Goal: Task Accomplishment & Management: Complete application form

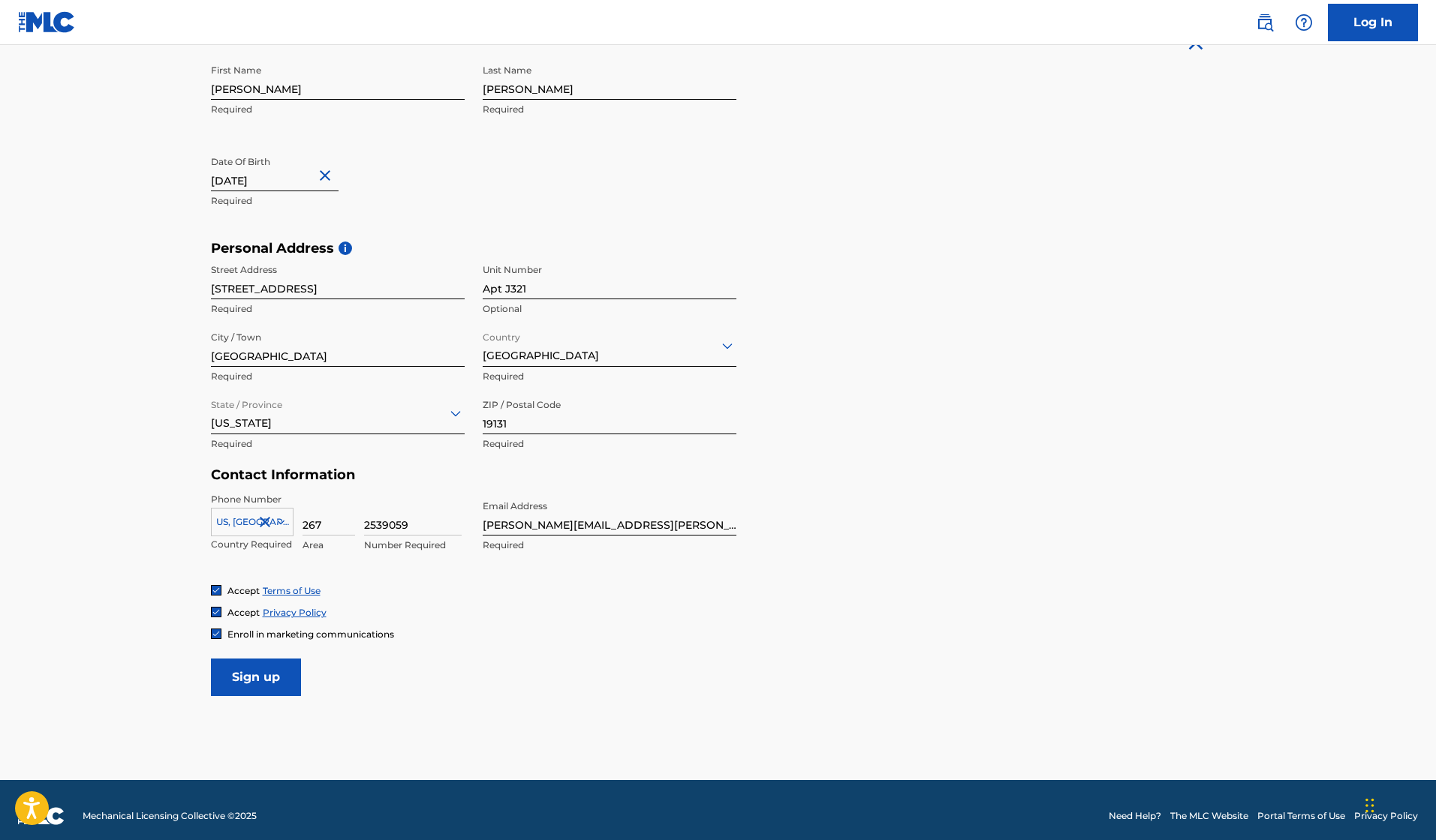
scroll to position [326, 0]
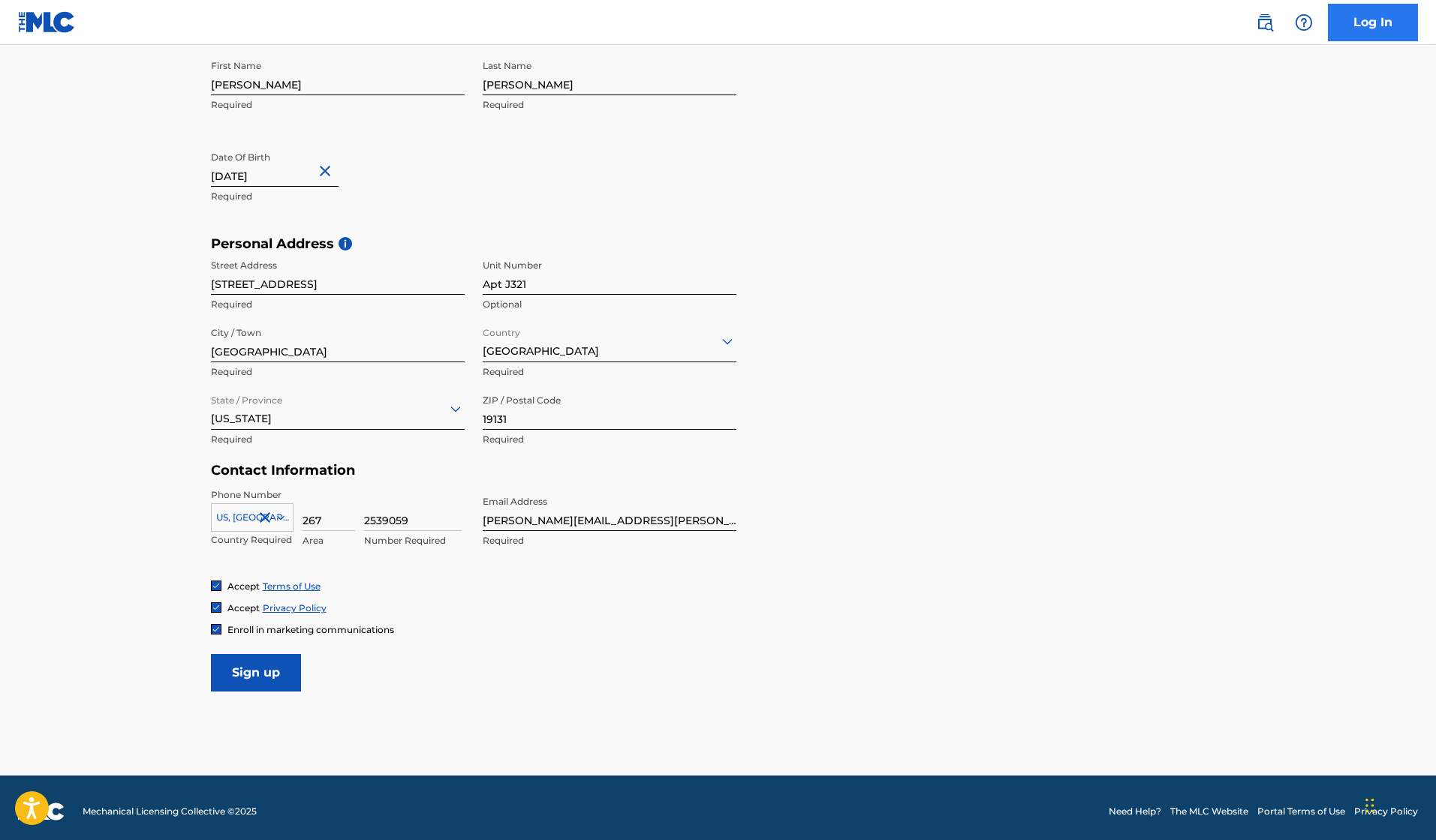
click at [1378, 31] on link "Log In" at bounding box center [1372, 22] width 90 height 38
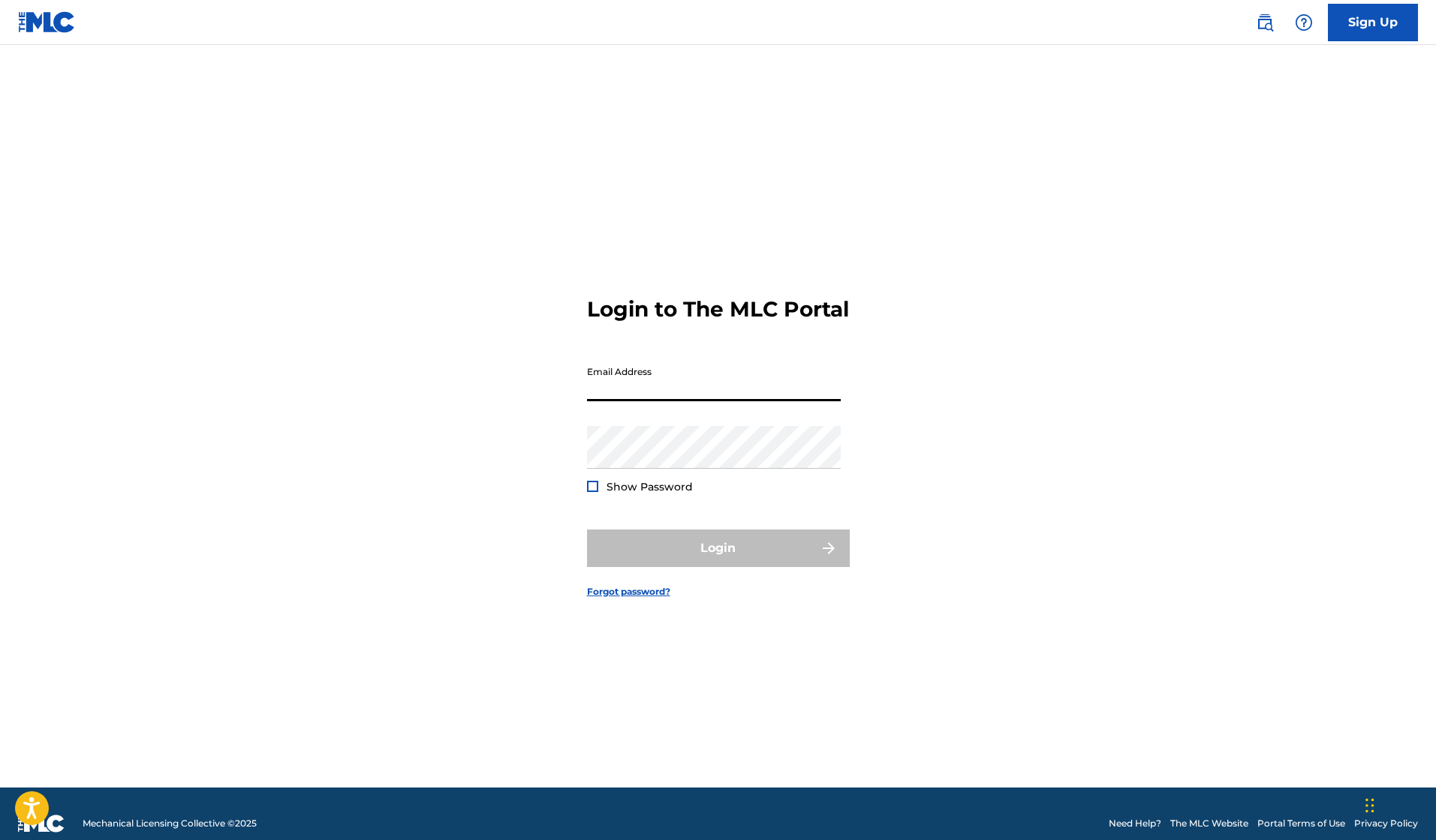
type input "[PERSON_NAME][EMAIL_ADDRESS][PERSON_NAME][DOMAIN_NAME]"
click at [718, 561] on button "Login" at bounding box center [718, 549] width 263 height 38
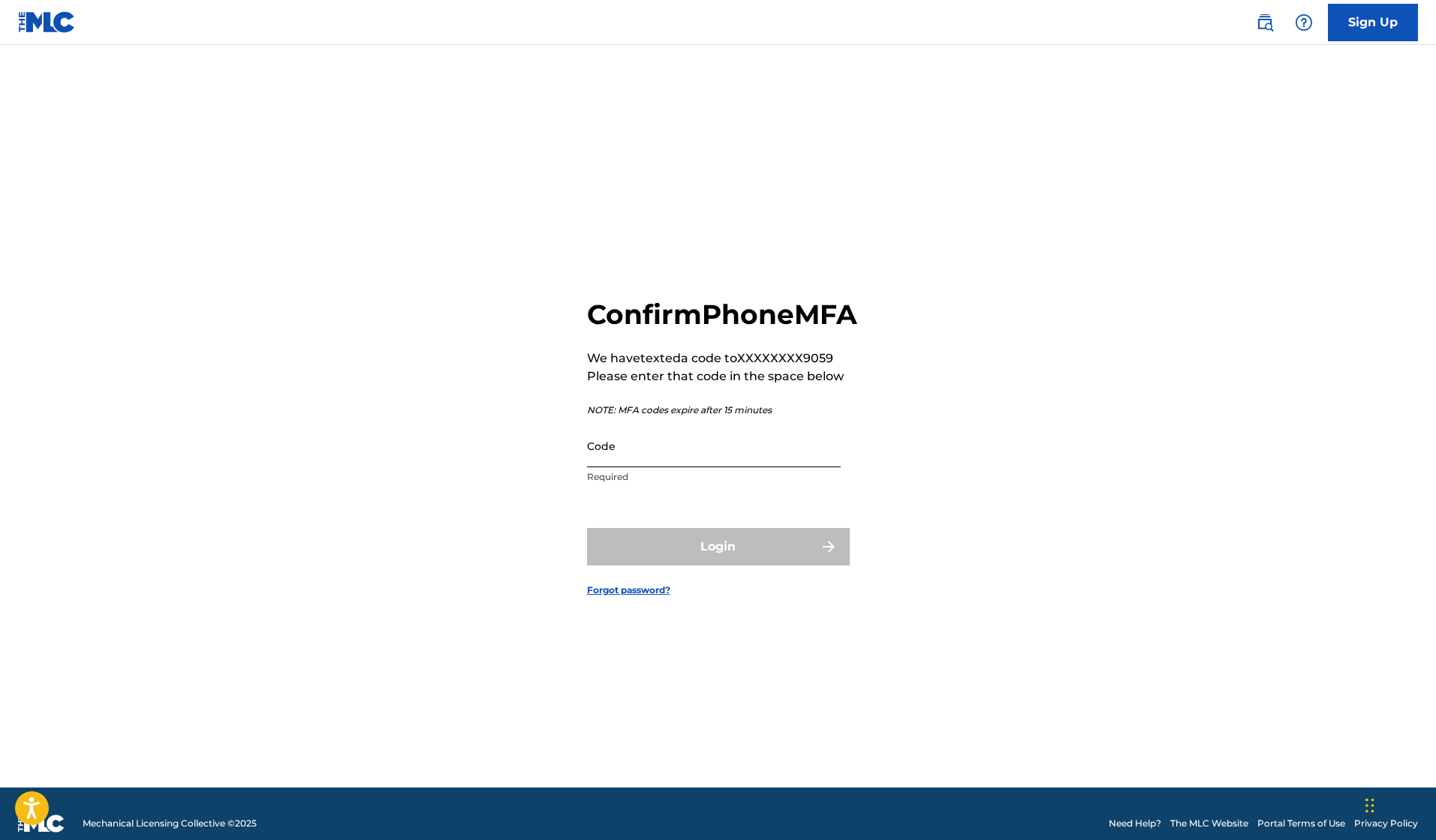
click at [757, 460] on input "Code" at bounding box center [713, 446] width 254 height 43
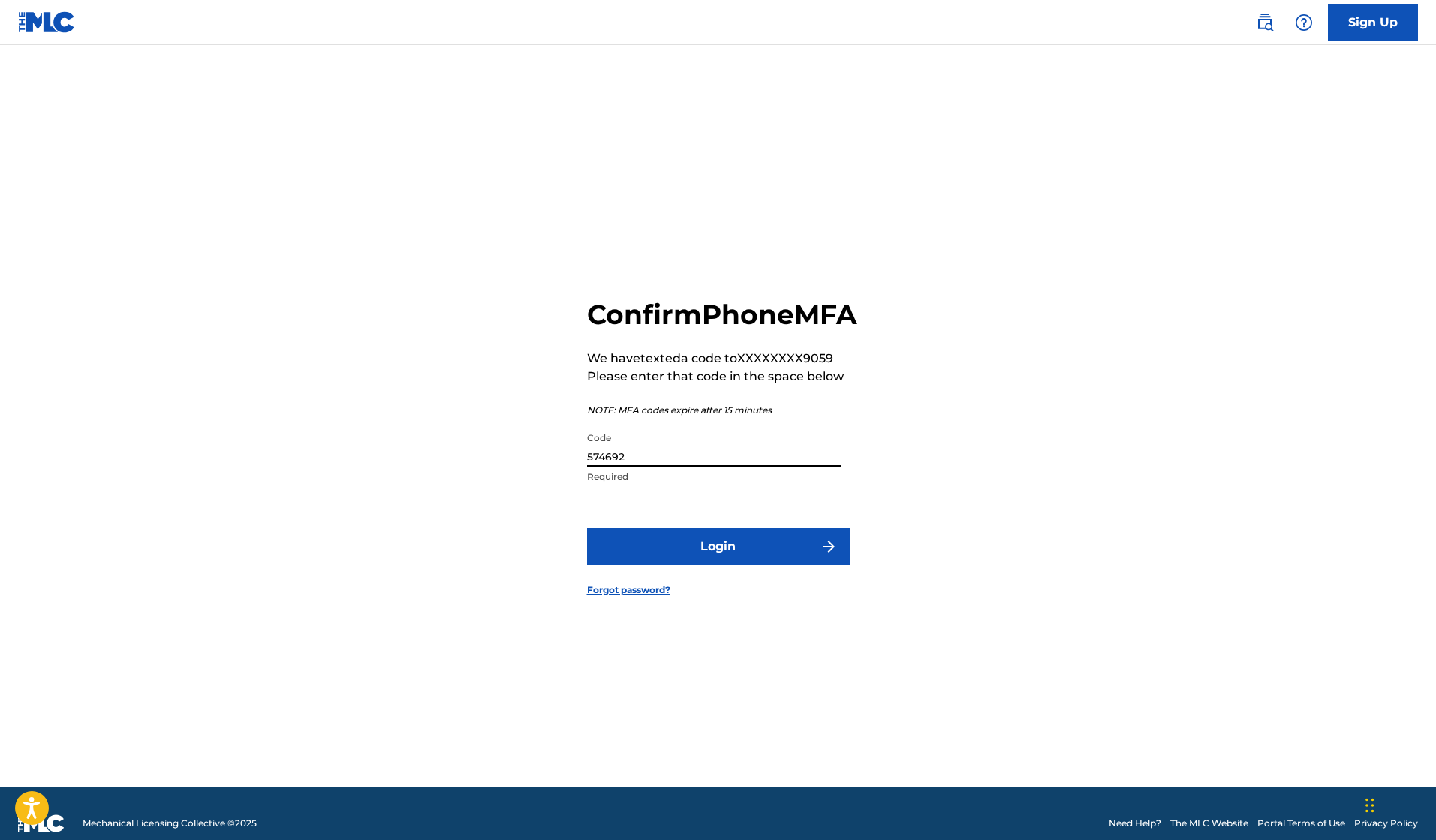
type input "574692"
click at [718, 563] on button "Login" at bounding box center [718, 547] width 263 height 38
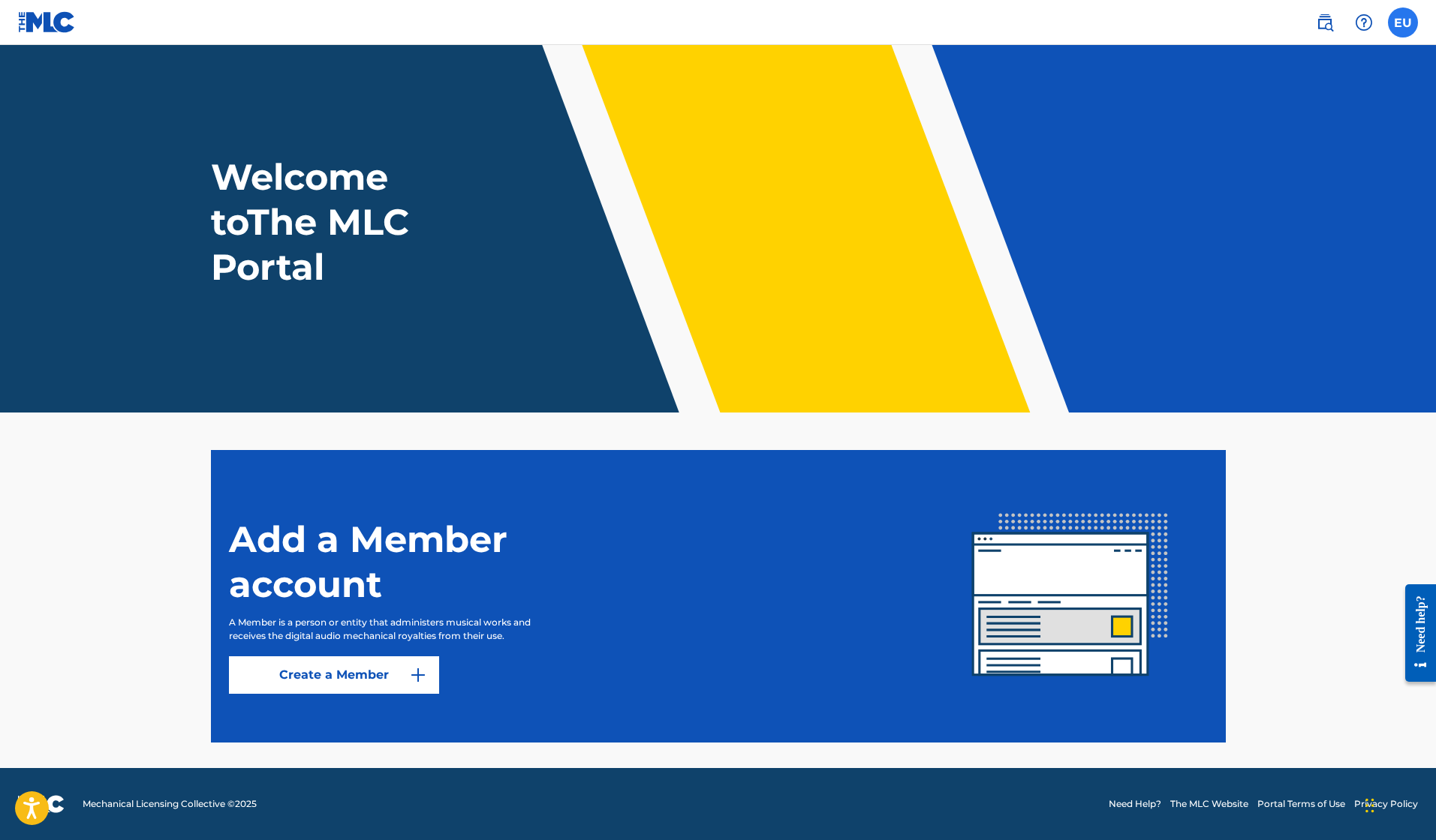
click at [1409, 21] on label at bounding box center [1402, 22] width 30 height 30
click at [1403, 22] on input "EU Ellis Uhl [EMAIL_ADDRESS][PERSON_NAME][DOMAIN_NAME] Profile Log out" at bounding box center [1403, 22] width 0 height 0
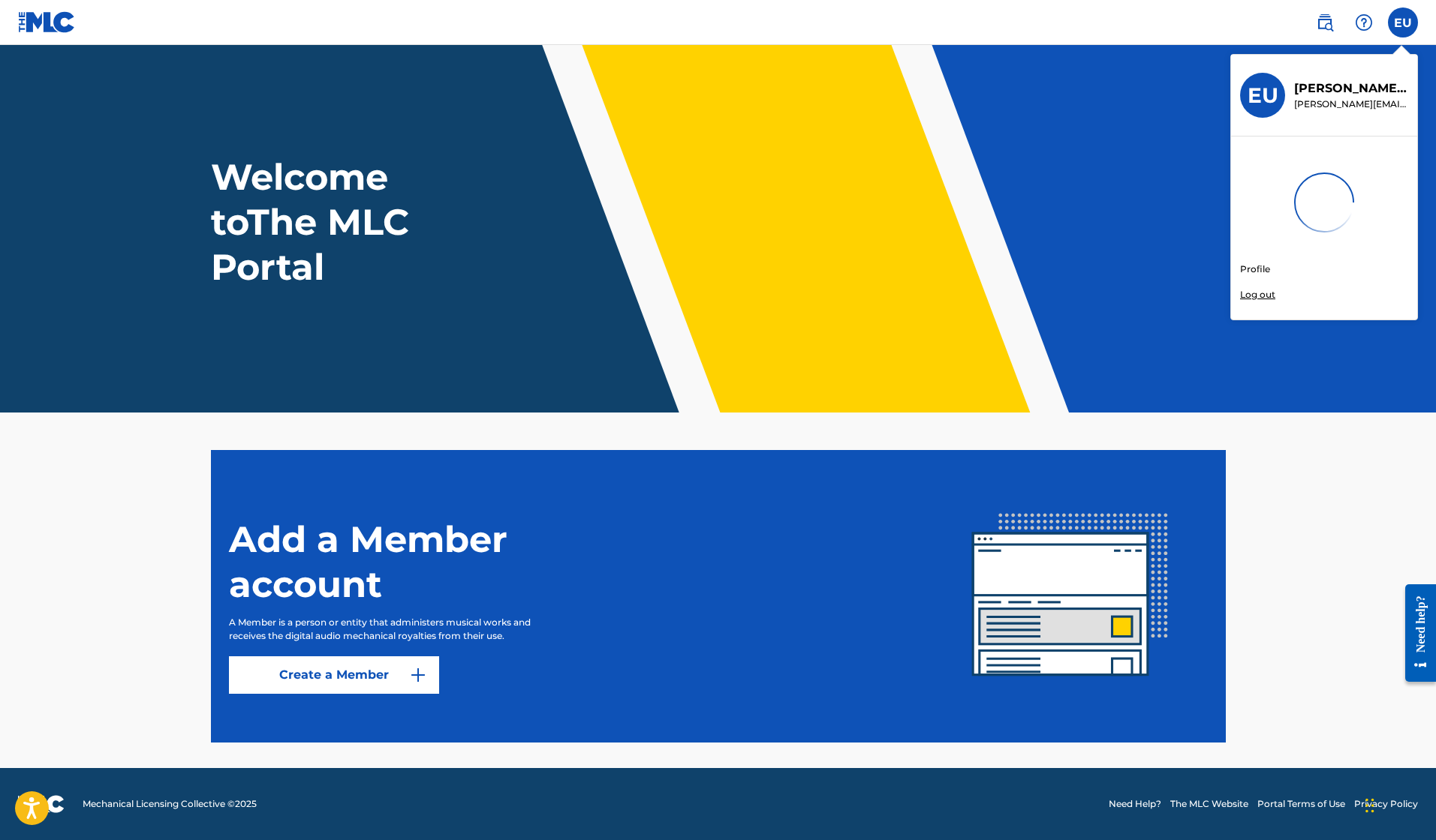
click at [1409, 21] on div "EU EU Ellis Uhl [EMAIL_ADDRESS][PERSON_NAME][DOMAIN_NAME] Profile Log out" at bounding box center [1402, 22] width 30 height 30
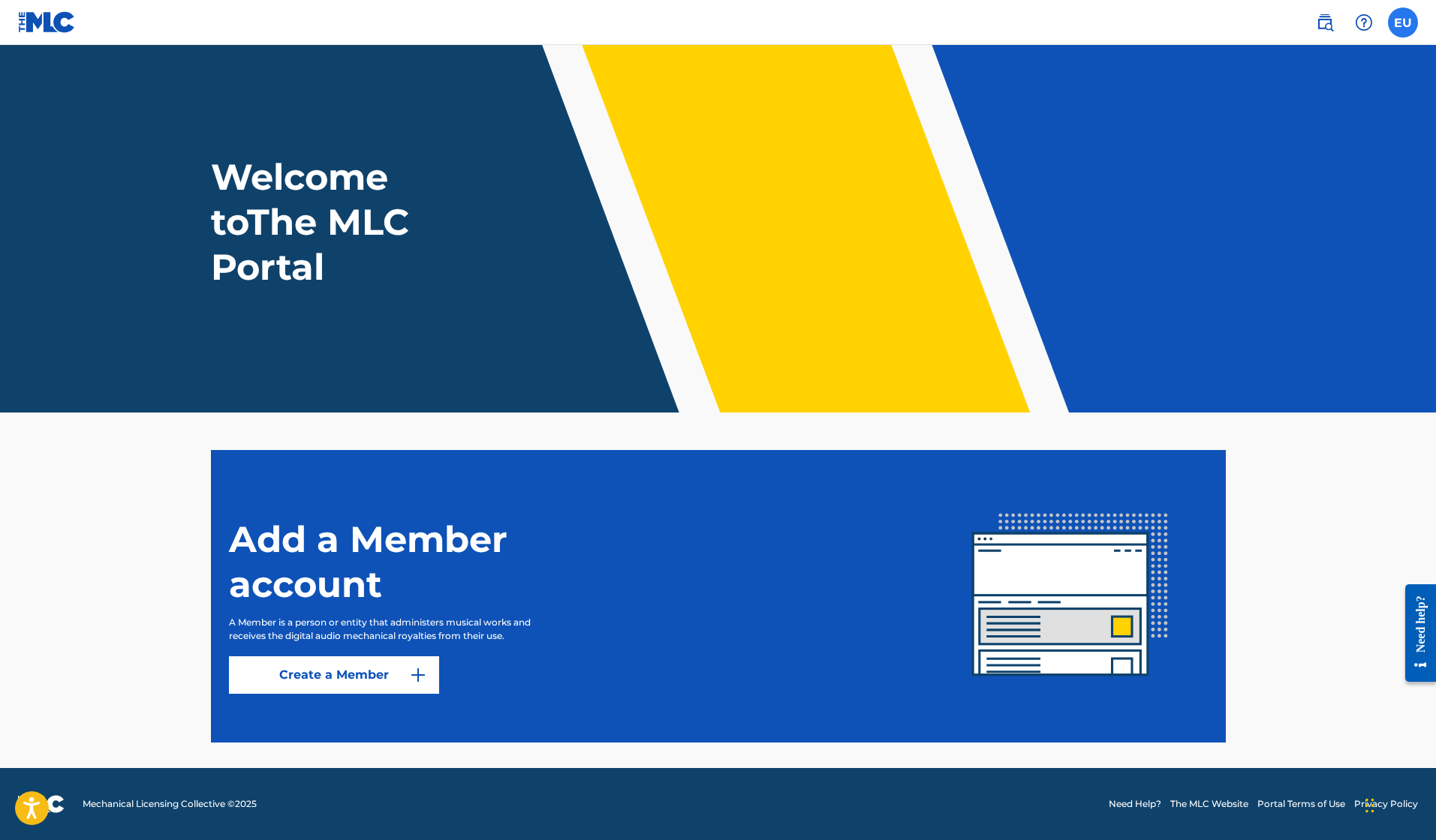
click at [1405, 15] on label at bounding box center [1402, 22] width 30 height 30
click at [1403, 22] on input "EU Ellis Uhl [EMAIL_ADDRESS][PERSON_NAME][DOMAIN_NAME] Profile Log out" at bounding box center [1403, 22] width 0 height 0
click at [377, 687] on link "Create a Member" at bounding box center [333, 675] width 211 height 38
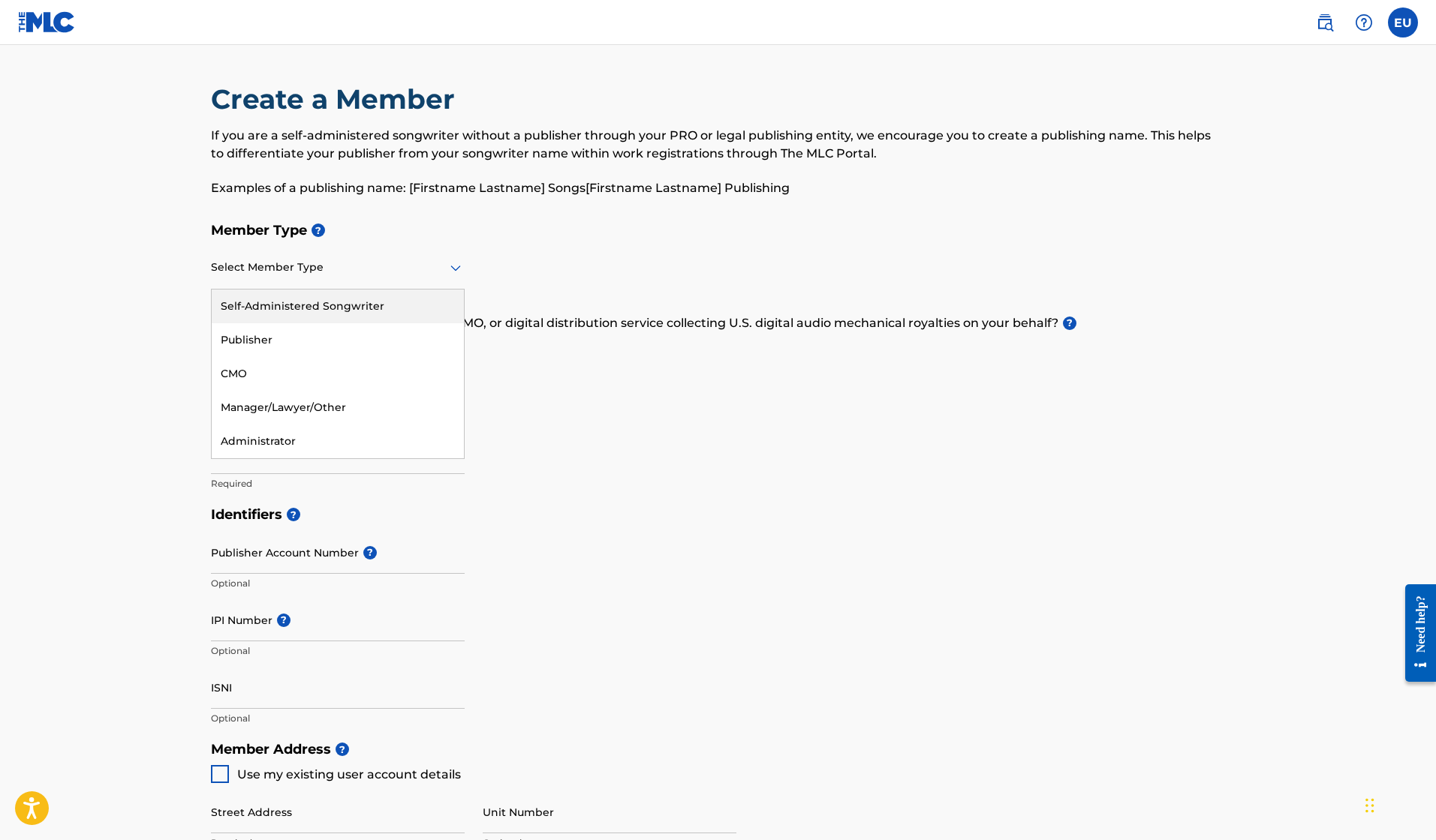
click at [341, 274] on div at bounding box center [337, 268] width 254 height 19
click at [329, 311] on div "Self-Administered Songwriter" at bounding box center [338, 306] width 253 height 33
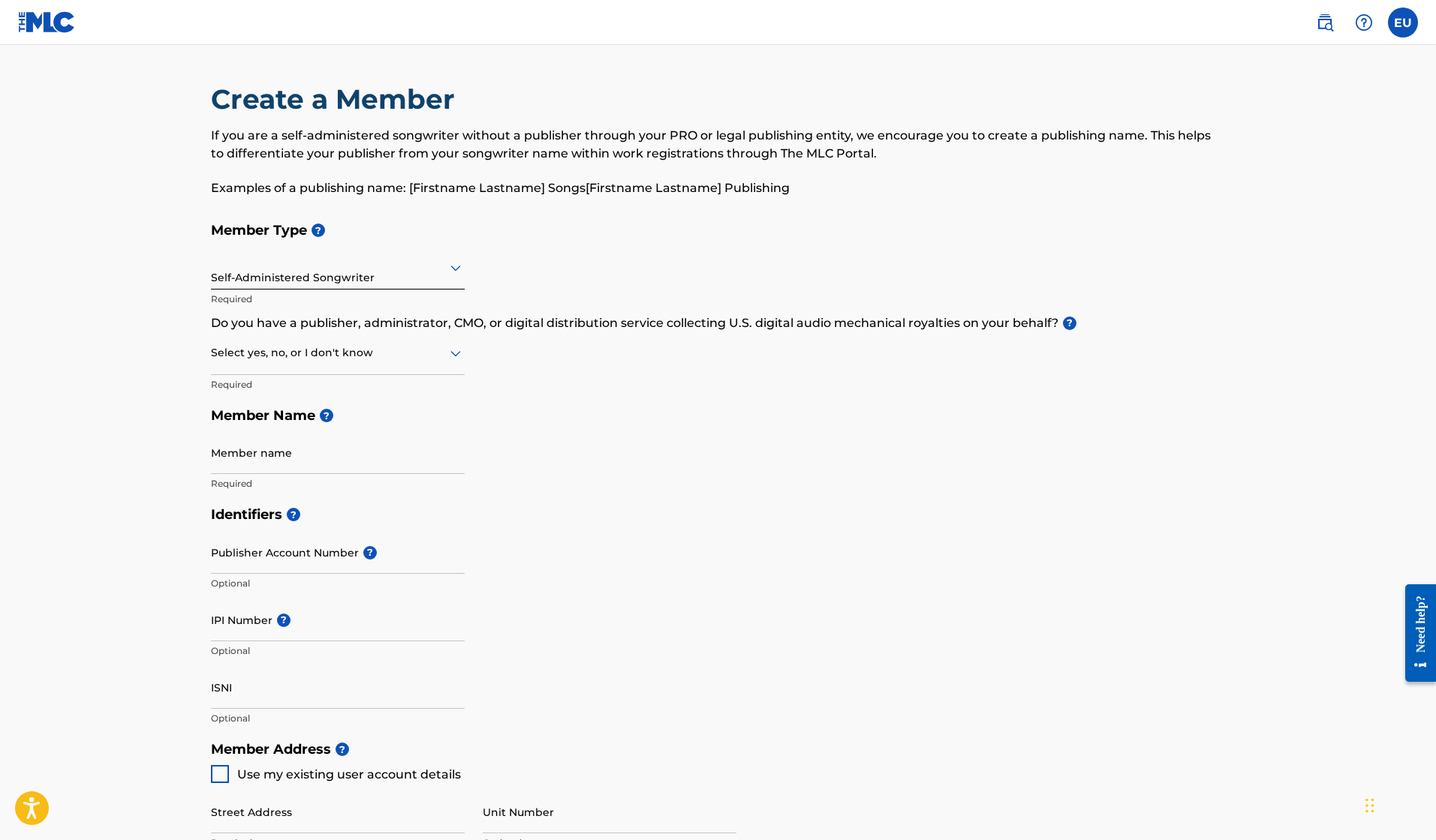
click at [328, 356] on div at bounding box center [337, 353] width 254 height 19
click at [280, 423] on div "No" at bounding box center [338, 425] width 253 height 33
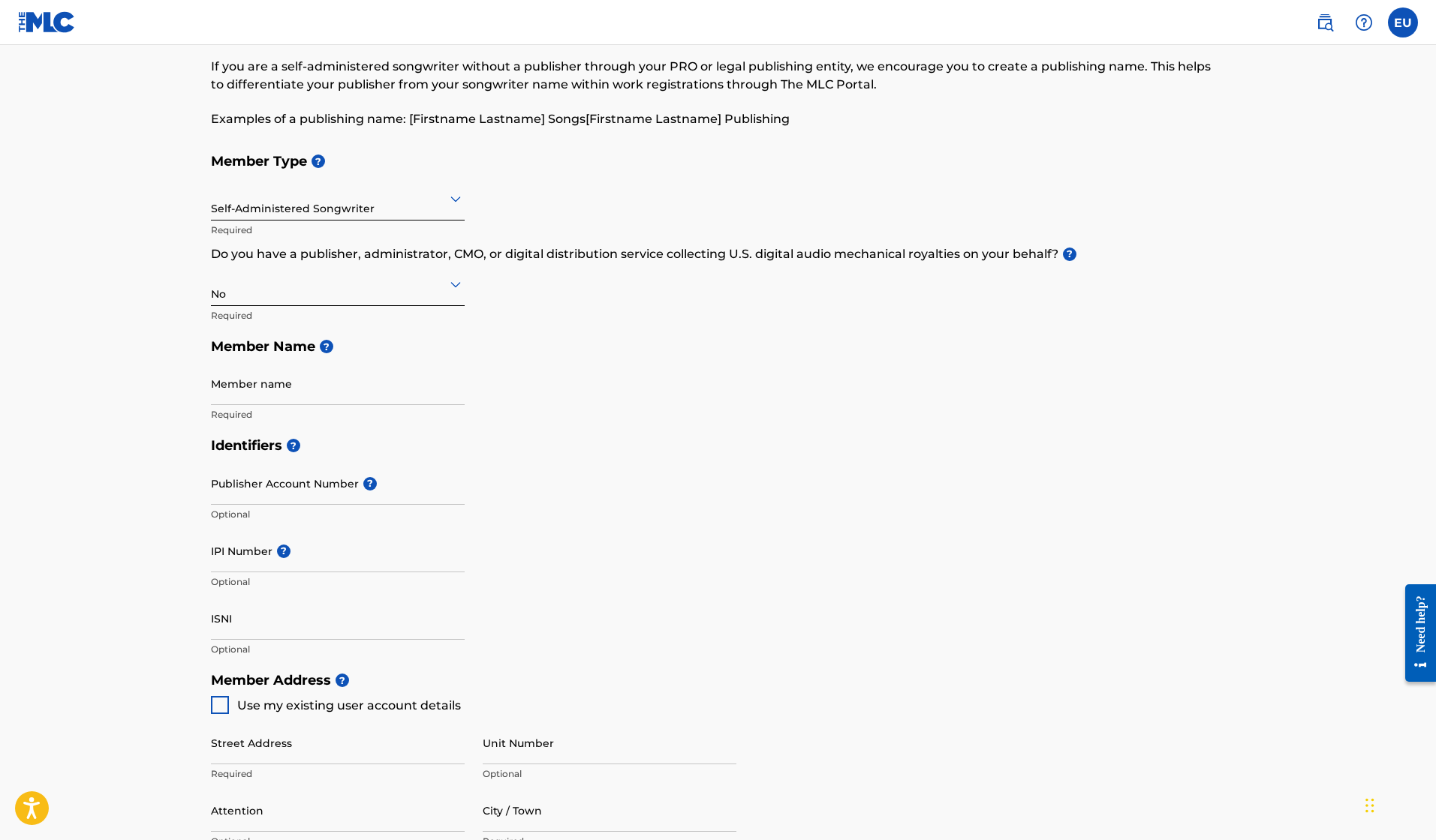
scroll to position [68, 0]
type input "1Ellis"
click at [280, 492] on input "Publisher Account Number ?" at bounding box center [337, 485] width 254 height 43
click at [319, 562] on input "IPI Number ?" at bounding box center [337, 552] width 254 height 43
paste input "#1229142278"
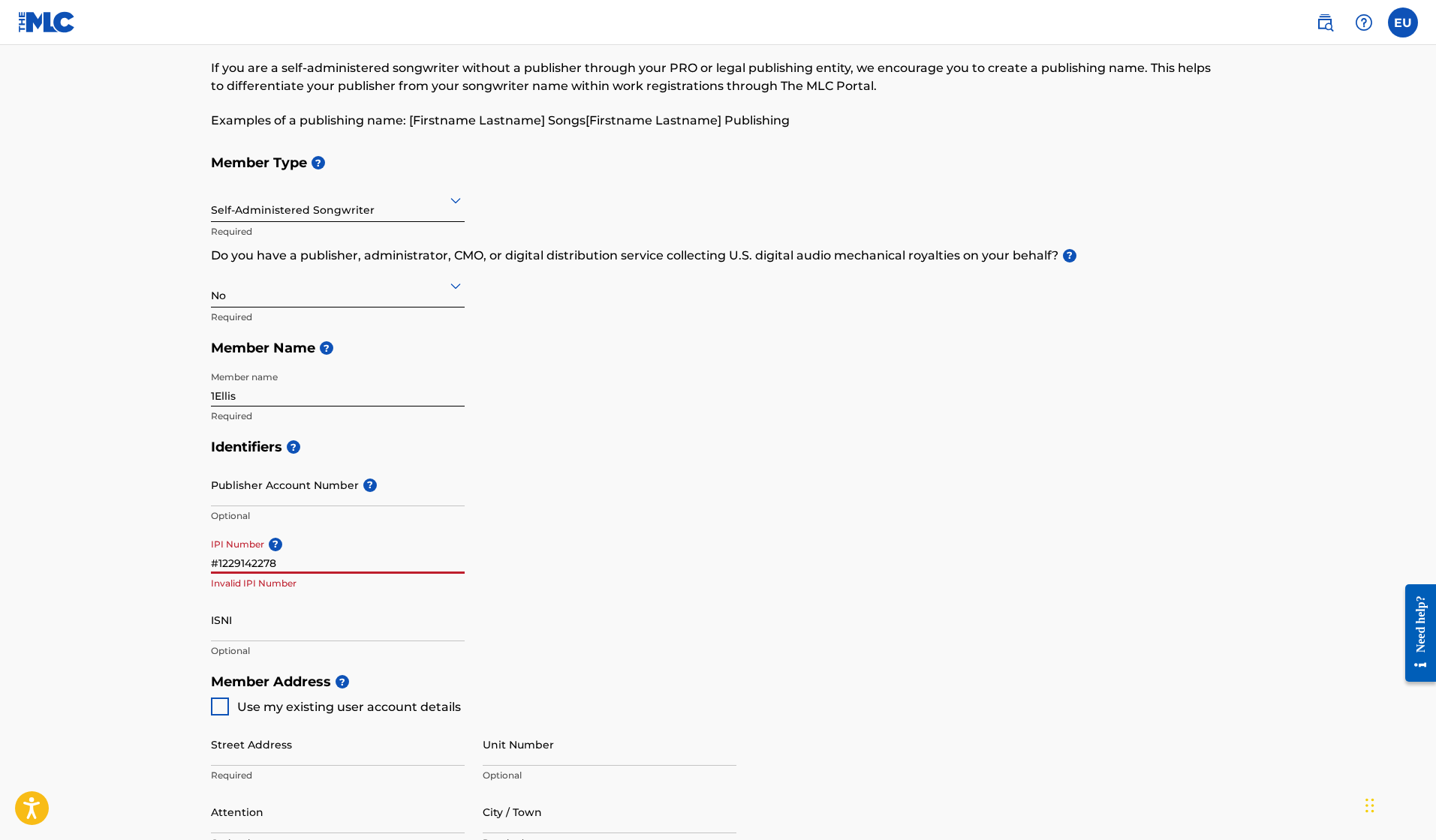
click at [217, 562] on input "#1229142278" at bounding box center [337, 552] width 254 height 43
type input "1229142278"
click at [324, 483] on input "Publisher Account Number ?" at bounding box center [337, 485] width 254 height 43
click at [317, 615] on input "ISNI" at bounding box center [337, 620] width 254 height 43
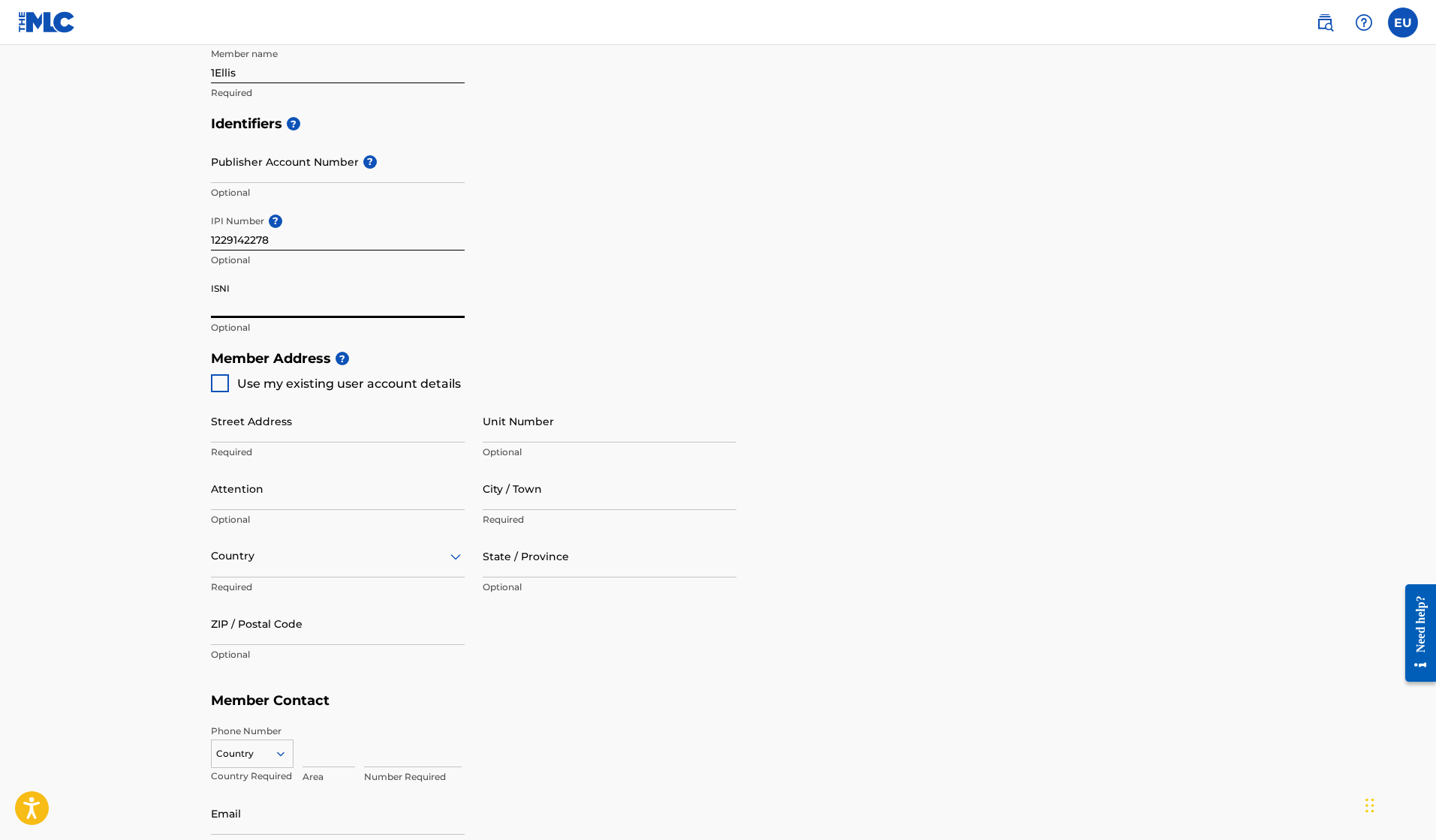
scroll to position [390, 0]
click at [221, 379] on div at bounding box center [219, 384] width 18 height 18
type input "[STREET_ADDRESS]"
type input "[GEOGRAPHIC_DATA]"
type input "19131"
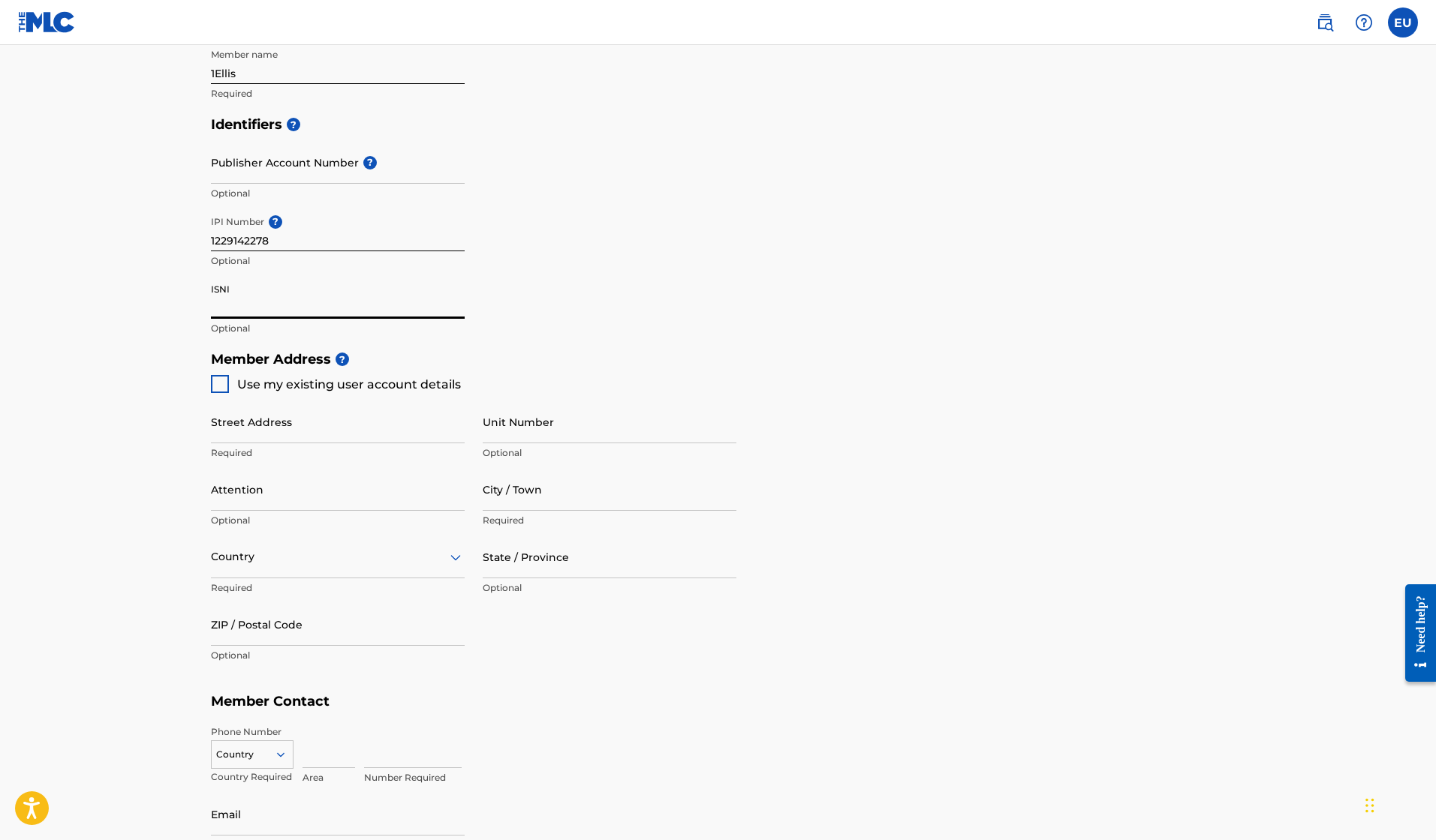
type input "267"
type input "2539059"
type input "[PERSON_NAME][EMAIL_ADDRESS][PERSON_NAME][DOMAIN_NAME]"
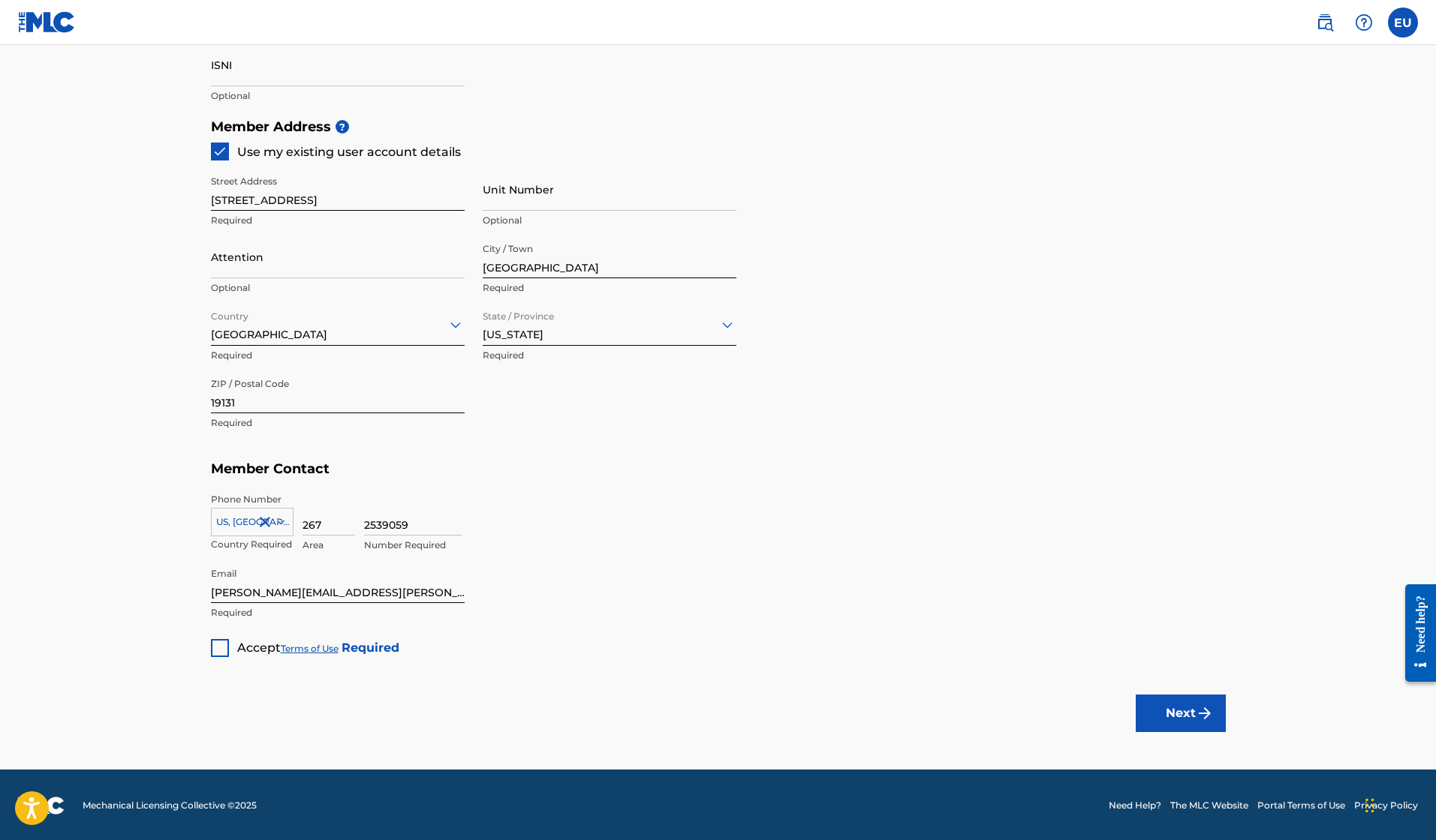
scroll to position [622, 0]
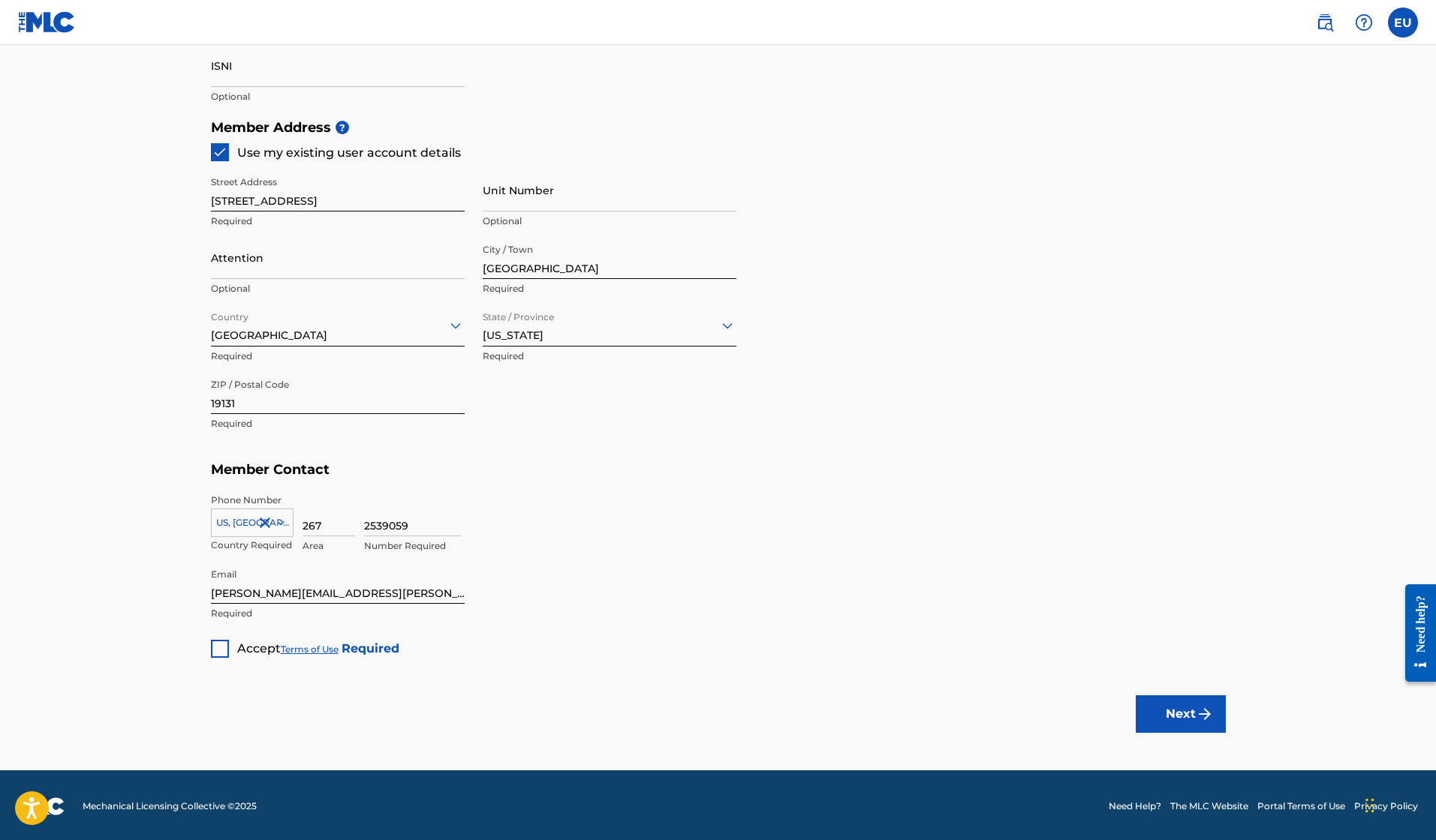
click at [217, 647] on div at bounding box center [219, 648] width 18 height 18
click at [1170, 709] on button "Next" at bounding box center [1181, 715] width 90 height 38
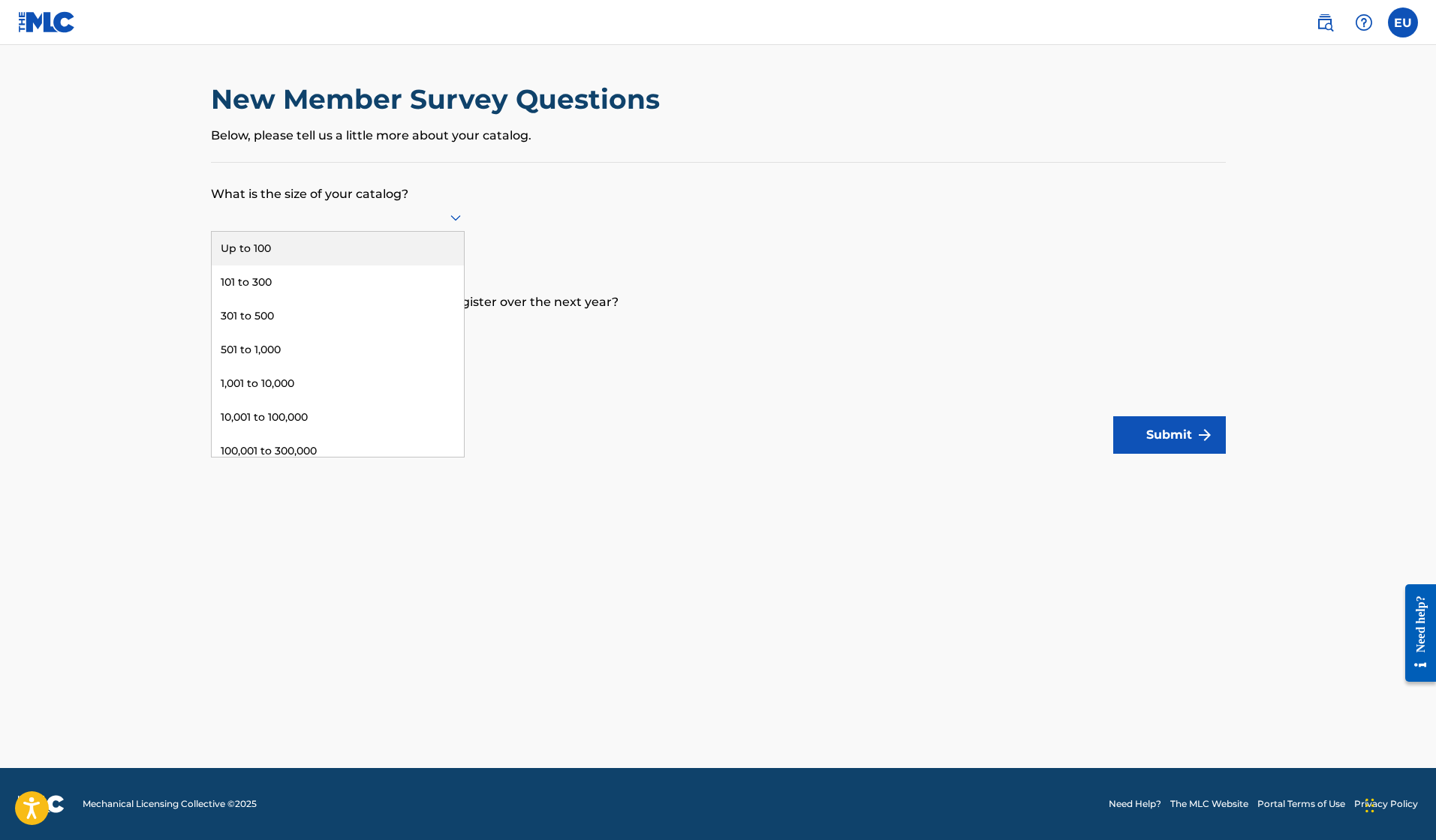
click at [339, 227] on div at bounding box center [337, 217] width 254 height 19
click at [291, 265] on div "Up to 100" at bounding box center [338, 248] width 253 height 33
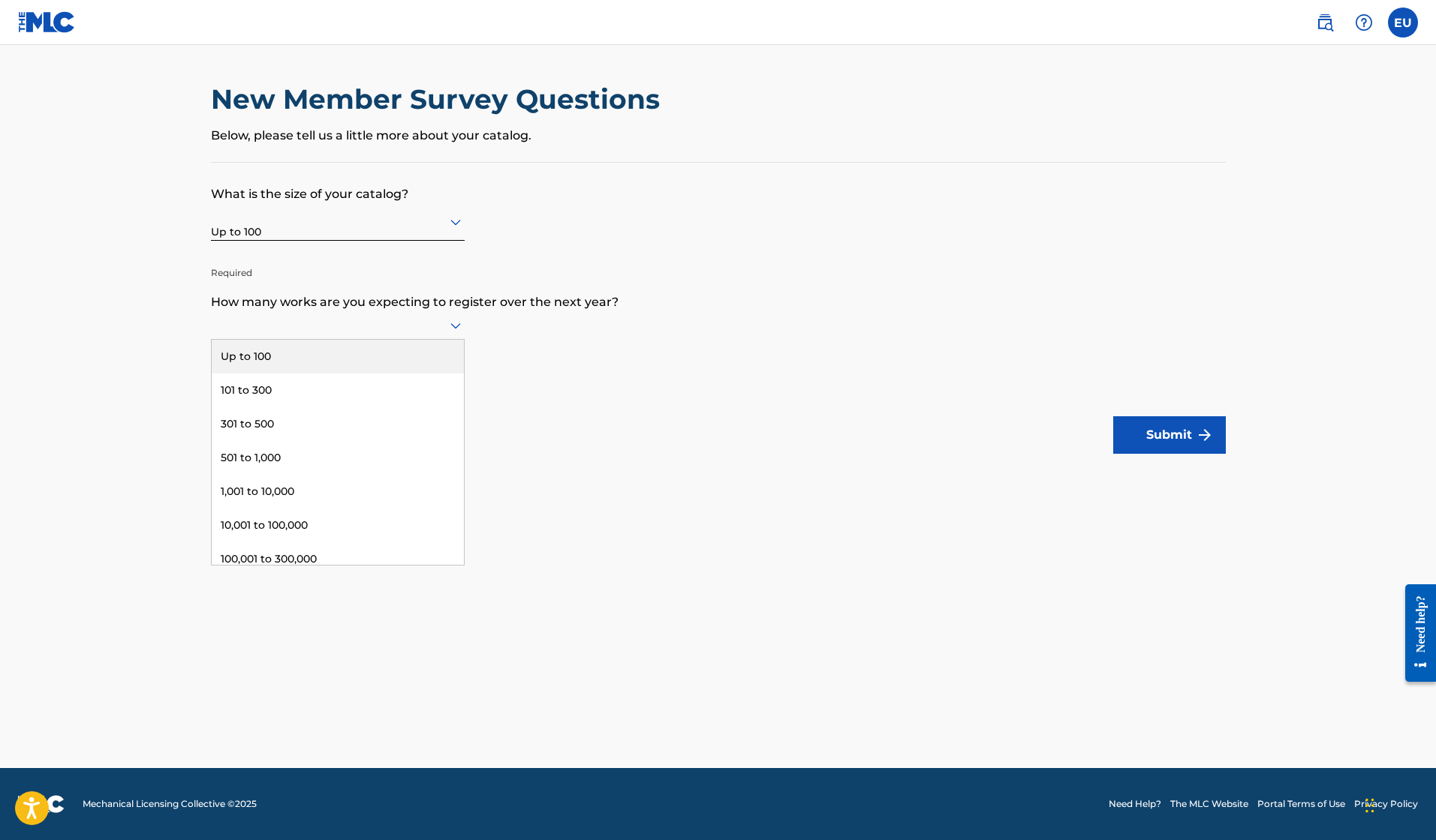
click at [294, 340] on div at bounding box center [337, 326] width 254 height 28
click at [291, 370] on div "Up to 100" at bounding box center [338, 356] width 253 height 33
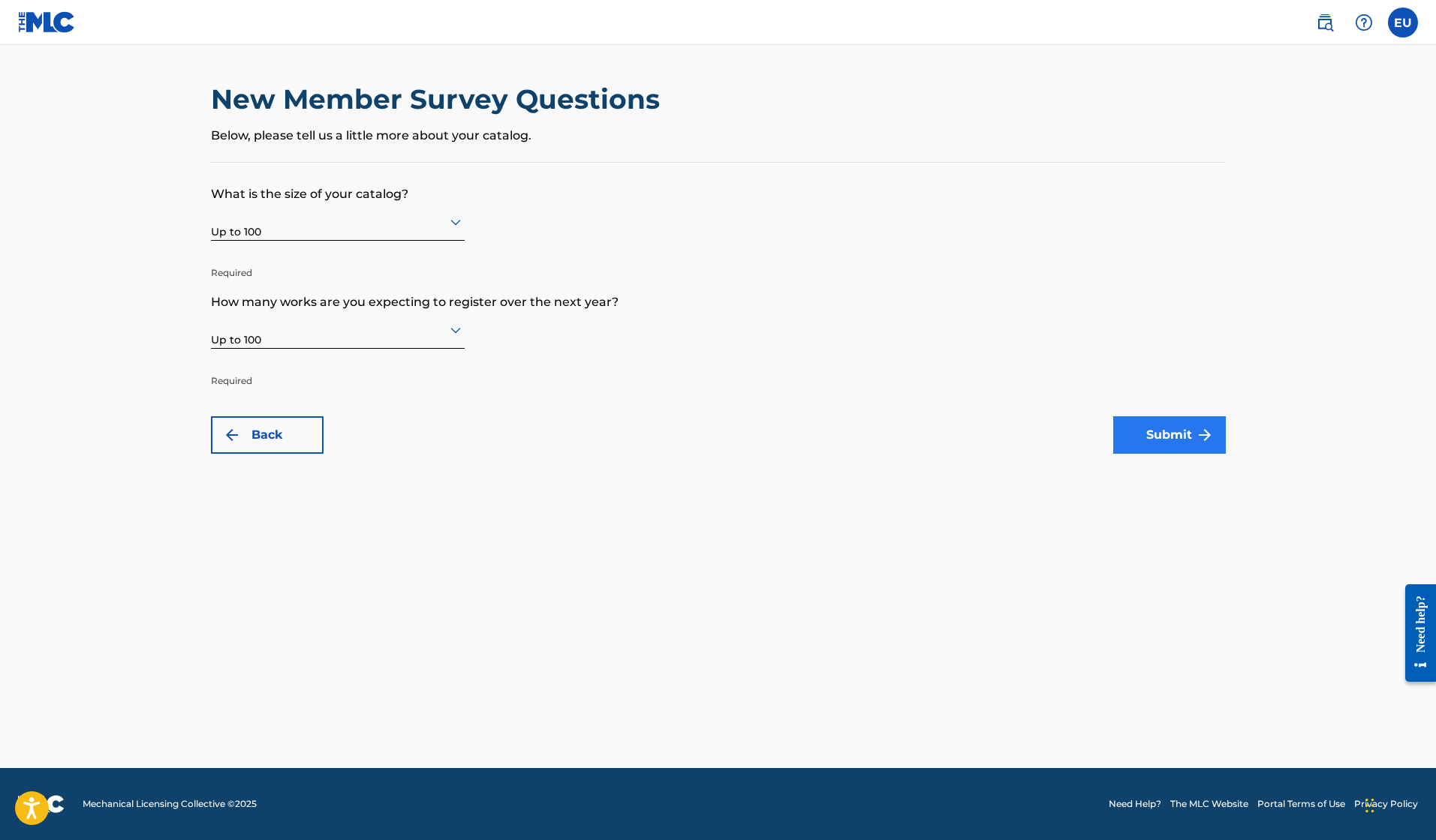
click at [1178, 447] on button "Submit" at bounding box center [1169, 435] width 113 height 38
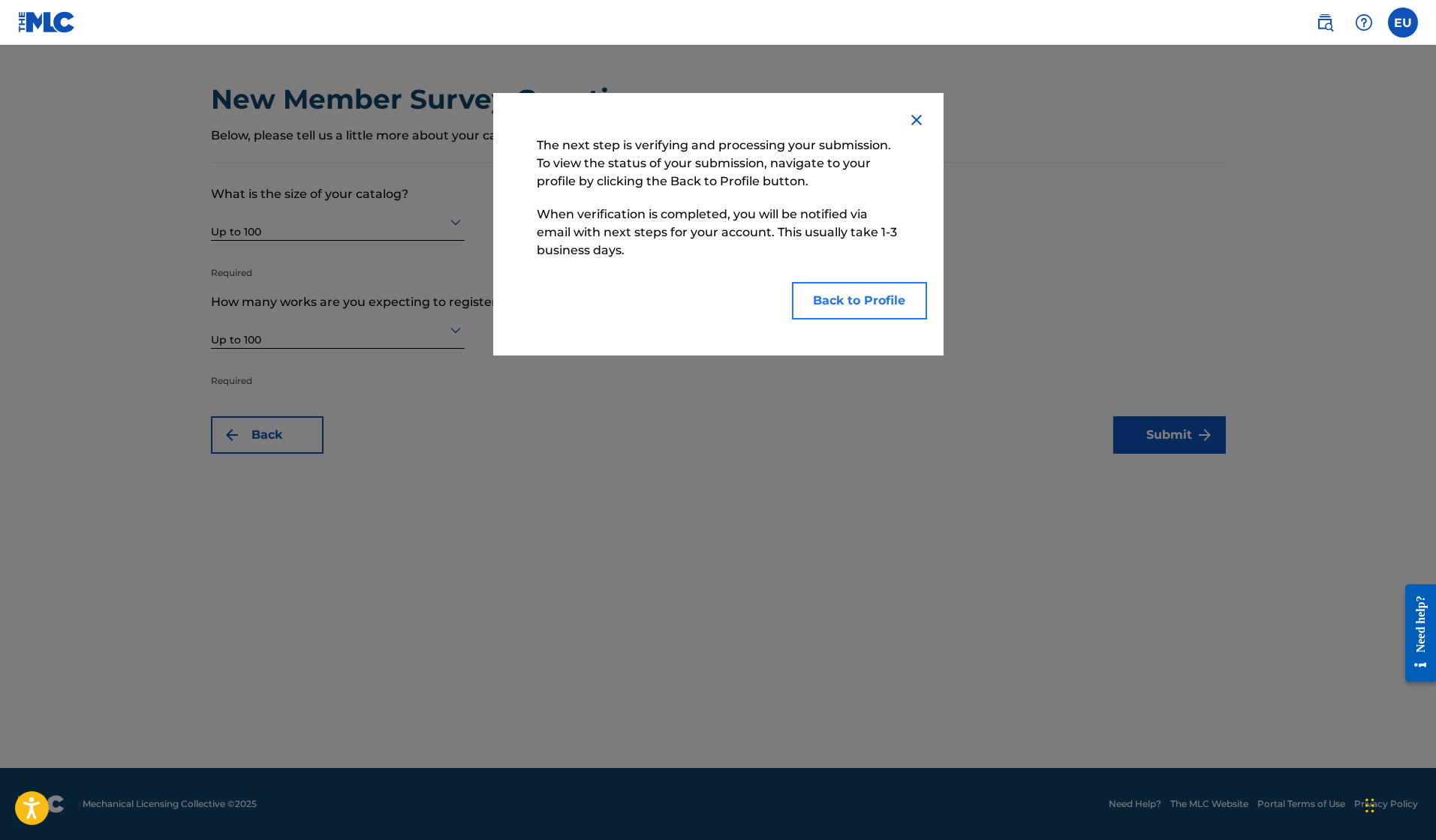
click at [839, 298] on button "Back to Profile" at bounding box center [859, 301] width 135 height 38
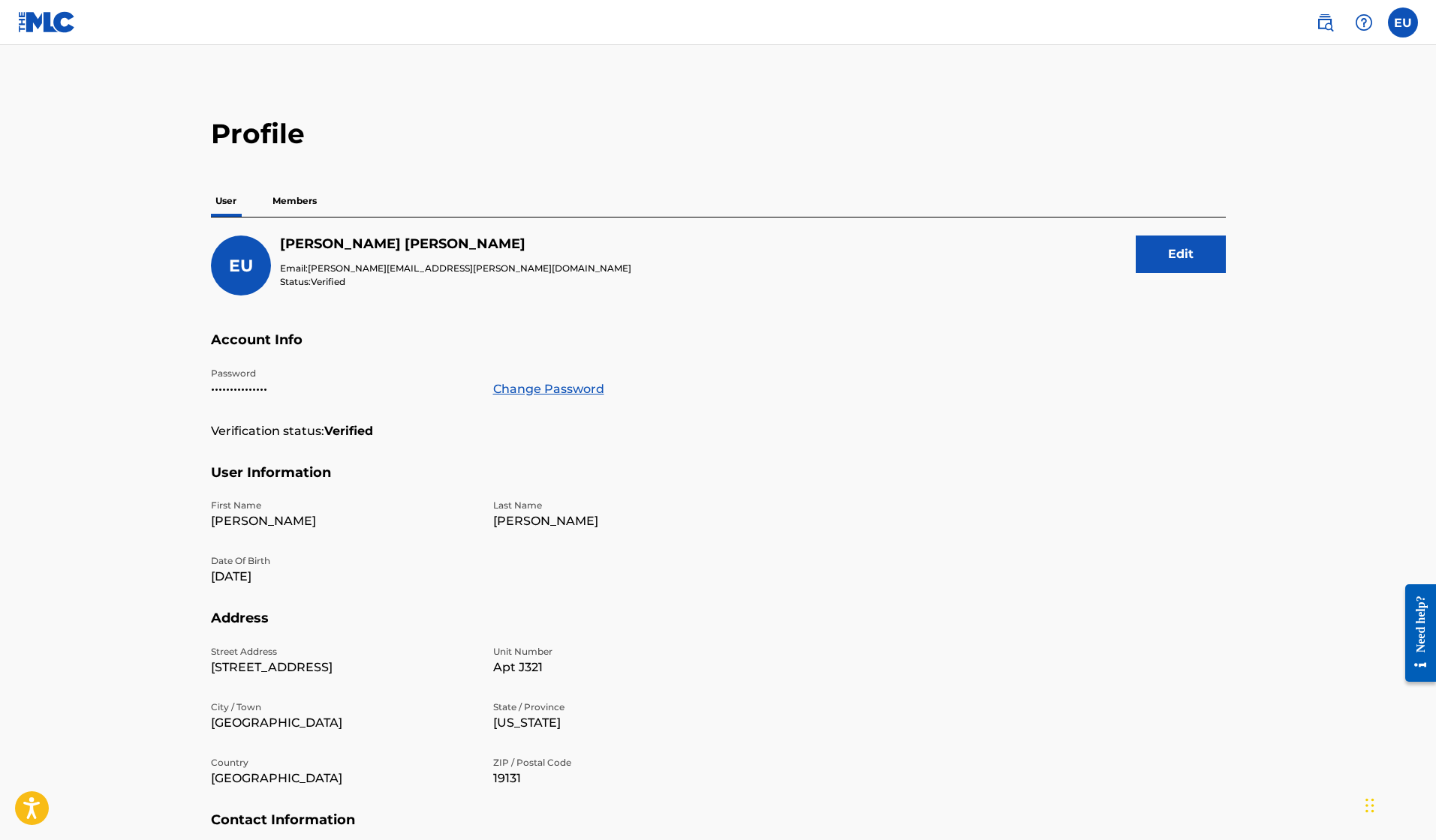
click at [307, 207] on p "Members" at bounding box center [295, 201] width 53 height 32
